Goal: Navigation & Orientation: Go to known website

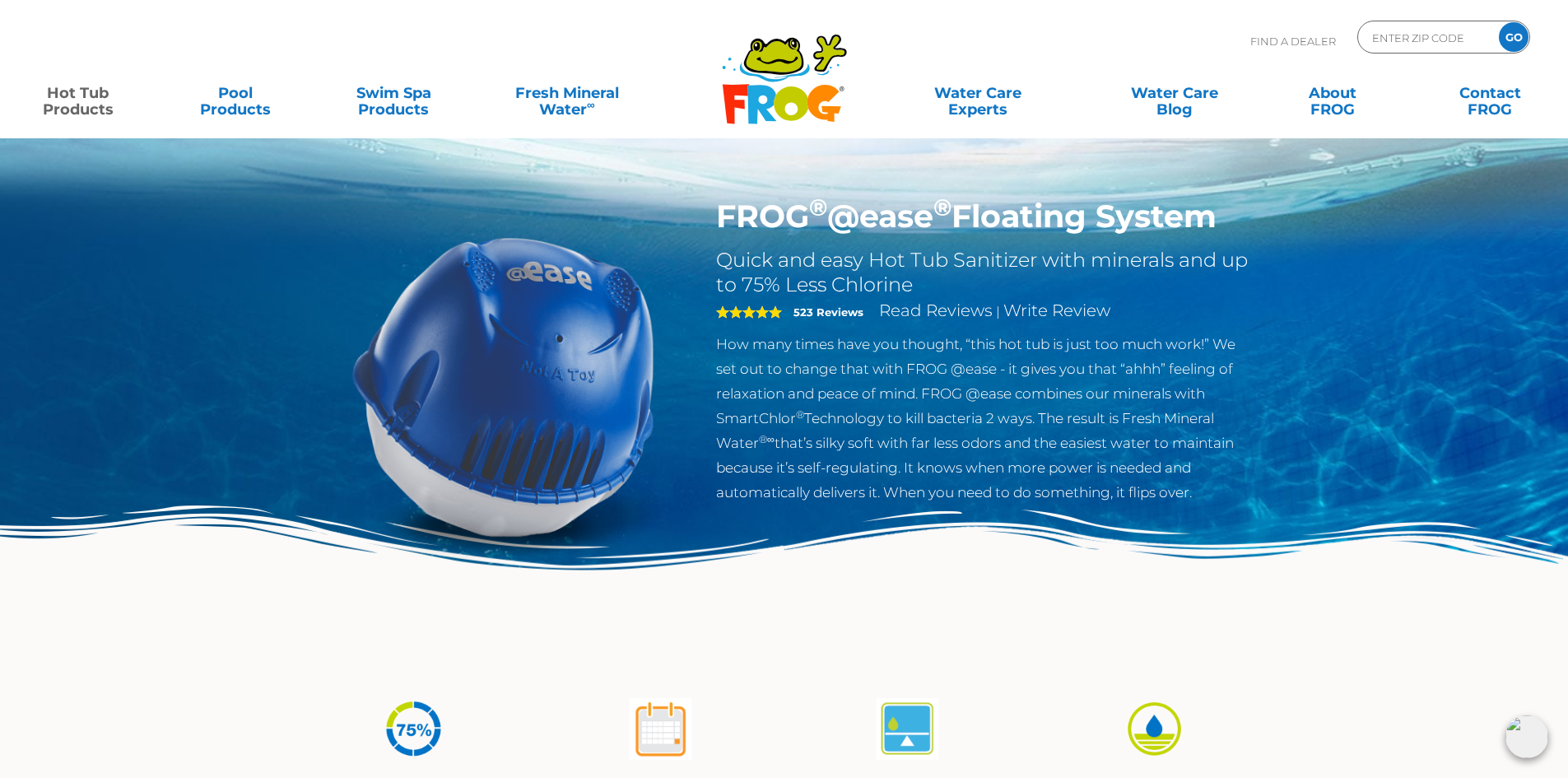
click at [803, 97] on icon at bounding box center [790, 103] width 34 height 34
